Goal: Task Accomplishment & Management: Manage account settings

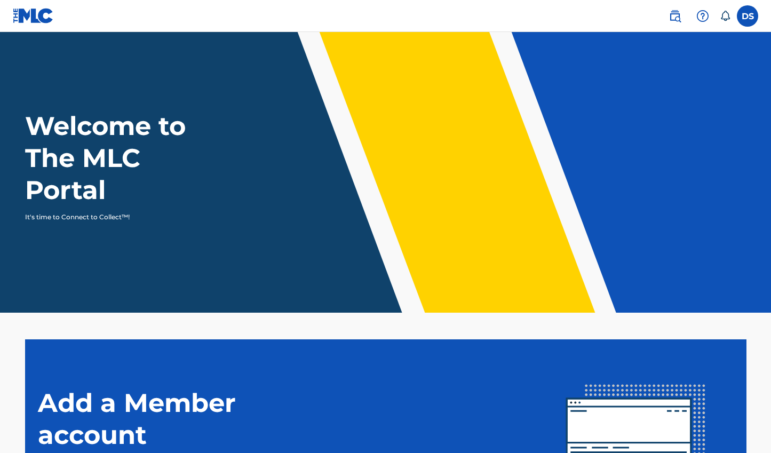
click at [744, 19] on label at bounding box center [747, 15] width 21 height 21
click at [747, 16] on input "DS [PERSON_NAME] [EMAIL_ADDRESS][DOMAIN_NAME] Notification Preferences Profile …" at bounding box center [747, 16] width 0 height 0
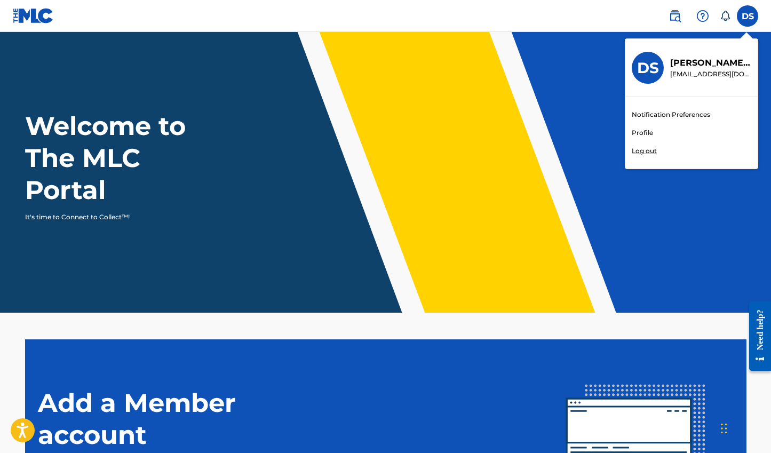
click at [687, 115] on link "Notification Preferences" at bounding box center [671, 115] width 78 height 10
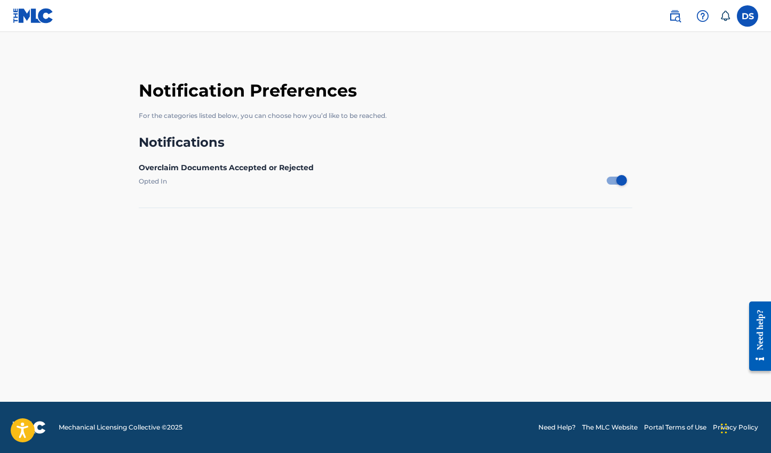
click at [751, 17] on label at bounding box center [747, 15] width 21 height 21
click at [747, 16] on input "DS [PERSON_NAME] [EMAIL_ADDRESS][DOMAIN_NAME] Notification Preferences Profile …" at bounding box center [747, 16] width 0 height 0
click at [648, 68] on h3 "DS" at bounding box center [648, 68] width 22 height 19
click at [747, 16] on input "DS [PERSON_NAME] [EMAIL_ADDRESS][DOMAIN_NAME] Notification Preferences Profile …" at bounding box center [747, 16] width 0 height 0
click at [20, 15] on img at bounding box center [33, 15] width 41 height 15
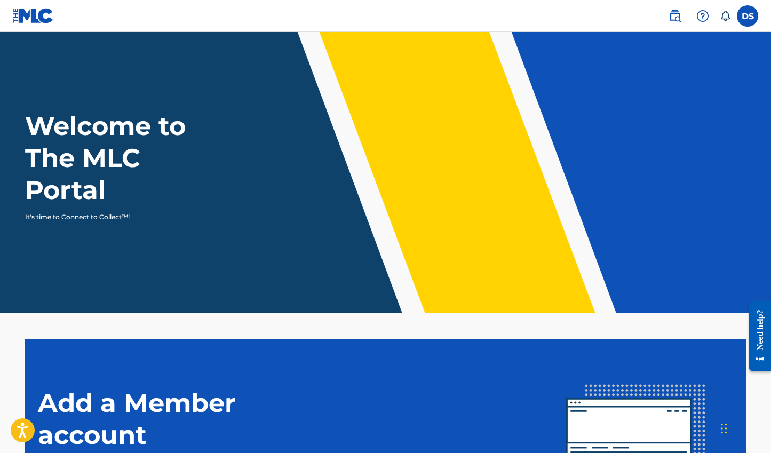
click at [750, 10] on label at bounding box center [747, 15] width 21 height 21
click at [747, 16] on input "DS [PERSON_NAME] [EMAIL_ADDRESS][DOMAIN_NAME] Notification Preferences Profile …" at bounding box center [747, 16] width 0 height 0
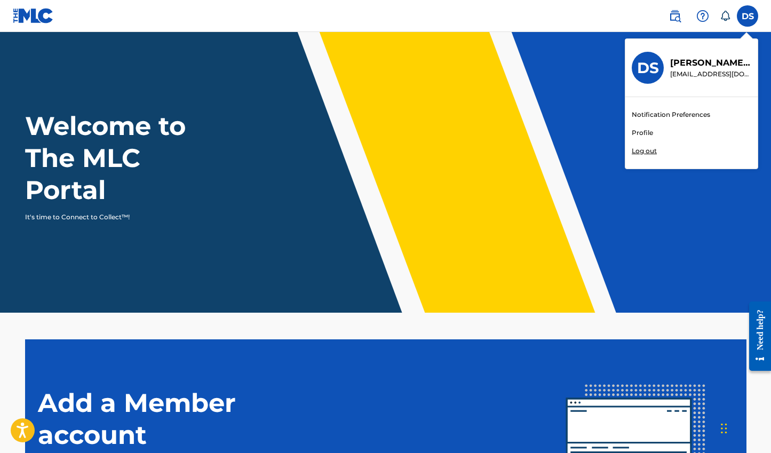
click at [633, 129] on link "Profile" at bounding box center [642, 133] width 21 height 10
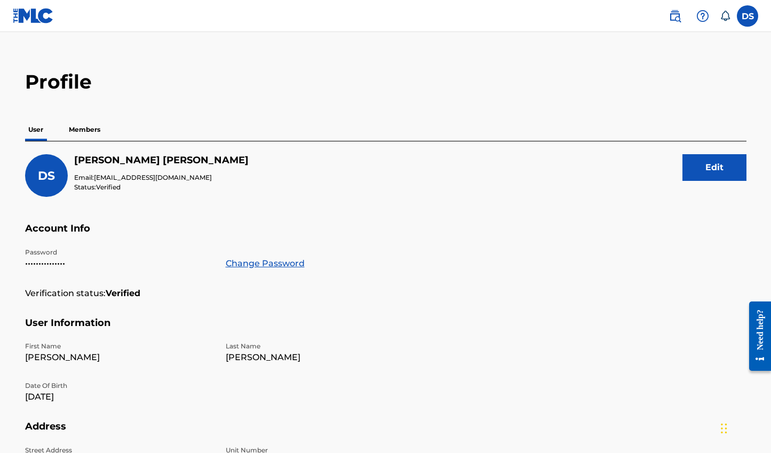
scroll to position [20, 0]
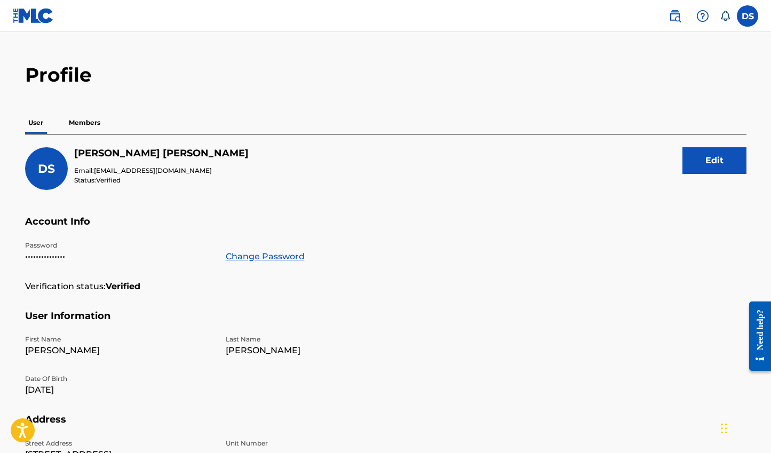
click at [94, 127] on p "Members" at bounding box center [85, 123] width 38 height 22
